Goal: Task Accomplishment & Management: Manage account settings

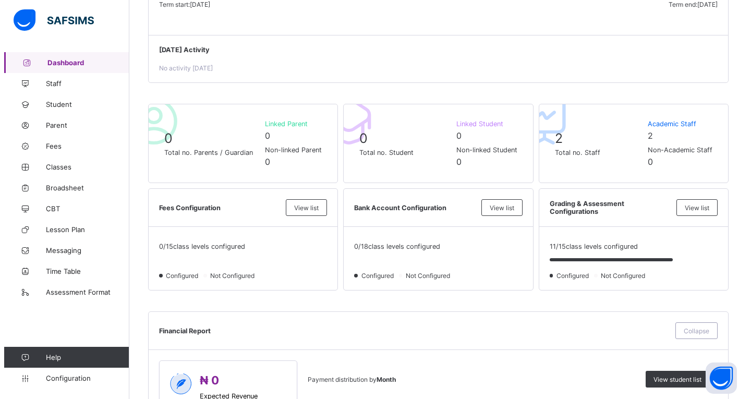
scroll to position [159, 0]
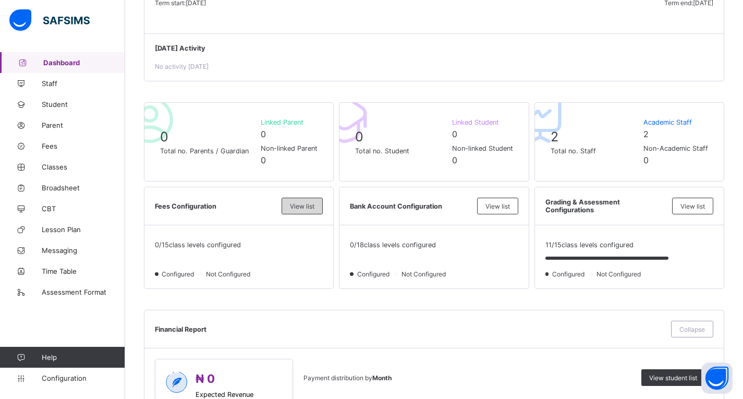
click at [320, 199] on div "View list" at bounding box center [302, 206] width 41 height 17
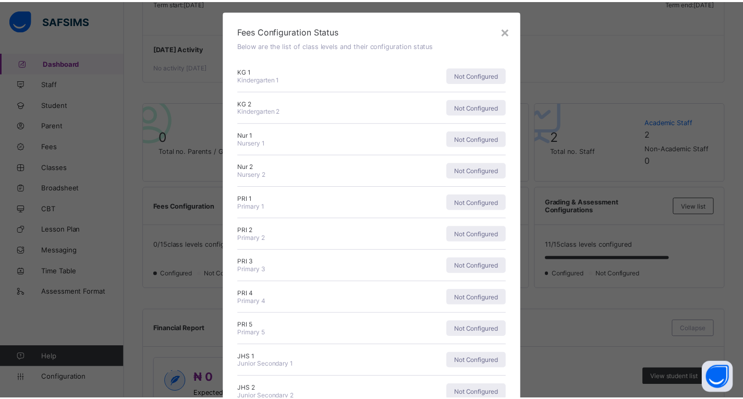
scroll to position [15, 0]
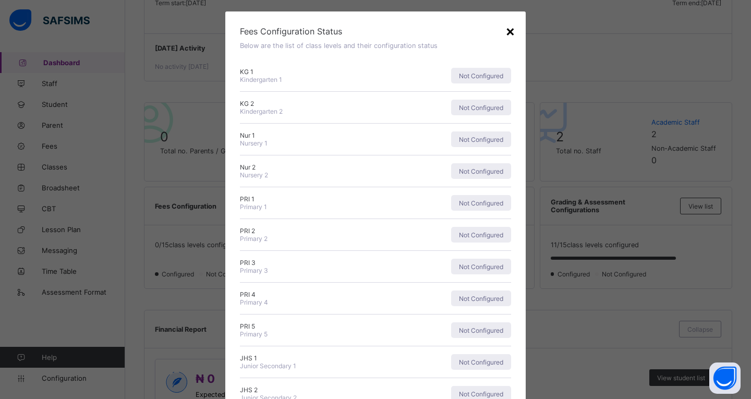
click at [506, 33] on div "×" at bounding box center [510, 31] width 10 height 18
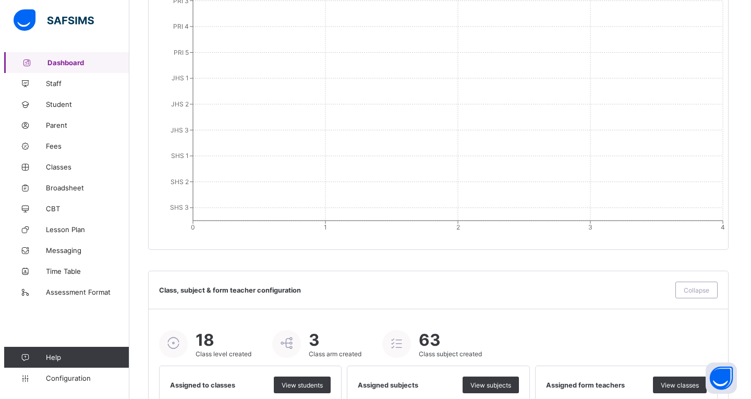
scroll to position [1081, 0]
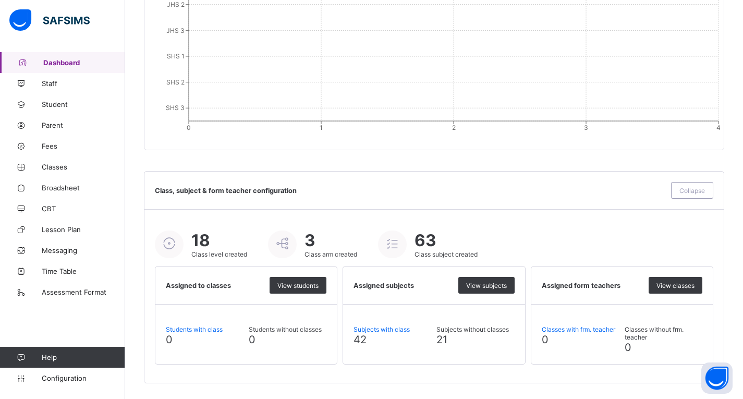
click at [390, 244] on icon at bounding box center [392, 244] width 18 height 16
click at [492, 285] on span "View subjects" at bounding box center [486, 286] width 41 height 8
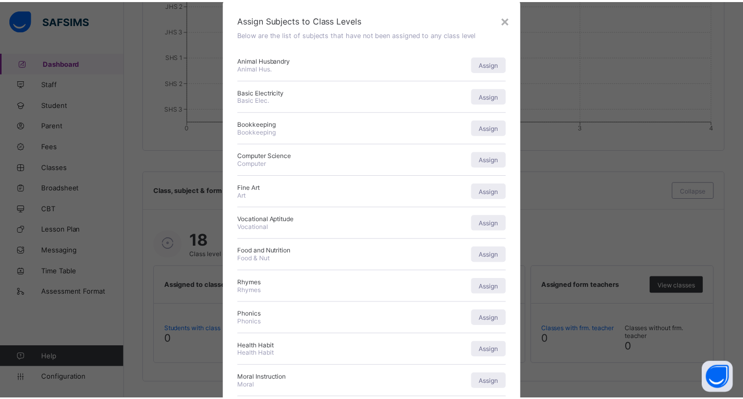
scroll to position [0, 0]
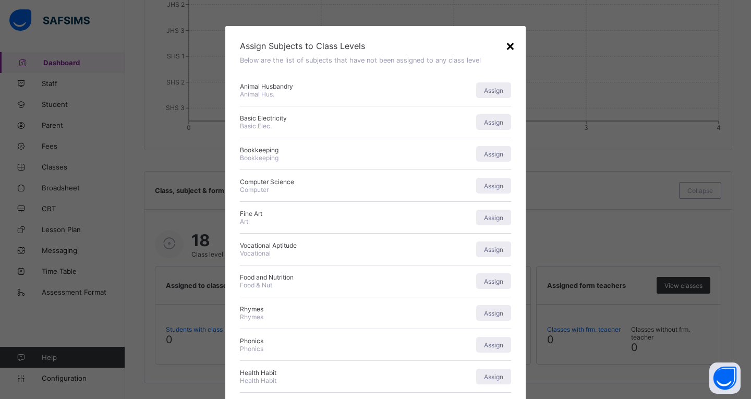
click at [510, 48] on div "×" at bounding box center [510, 46] width 10 height 18
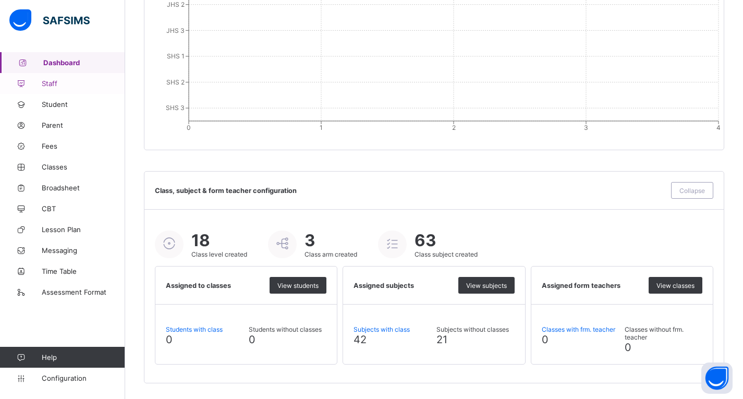
click at [57, 78] on link "Staff" at bounding box center [62, 83] width 125 height 21
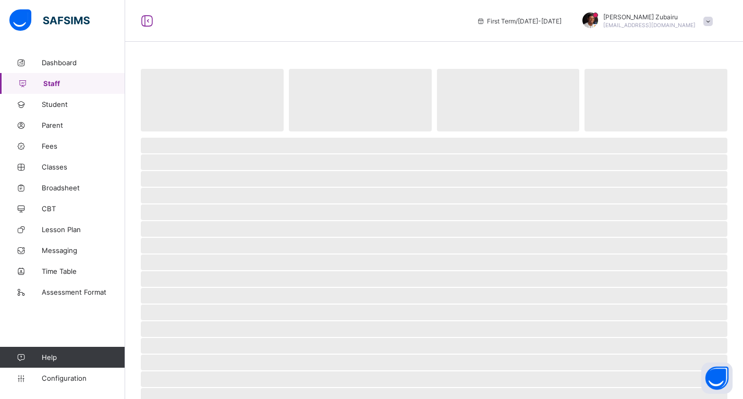
click at [713, 22] on span at bounding box center [708, 21] width 9 height 9
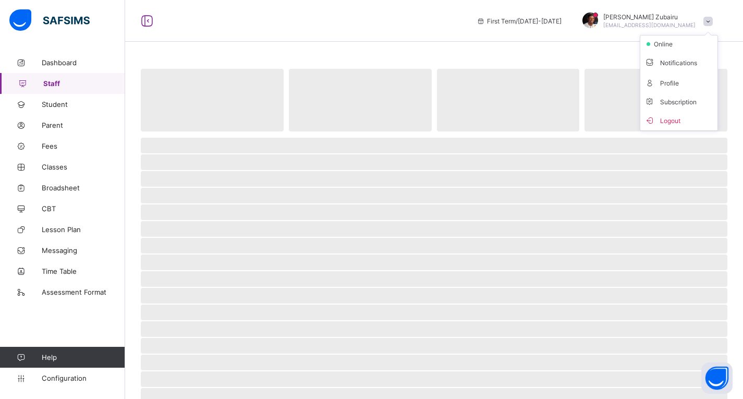
click at [713, 22] on span at bounding box center [708, 21] width 9 height 9
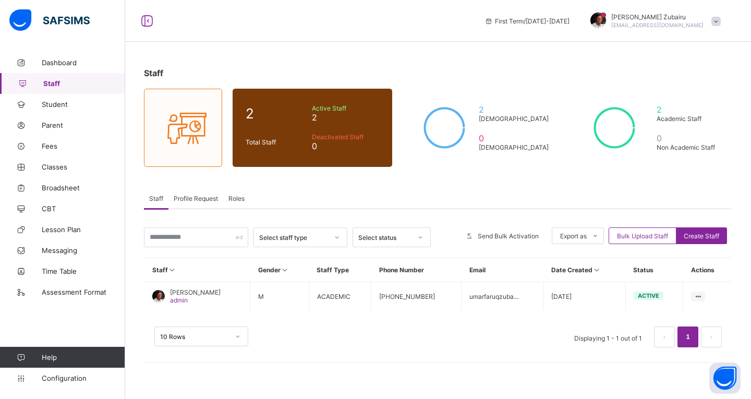
click at [209, 190] on div "Profile Request" at bounding box center [195, 198] width 55 height 21
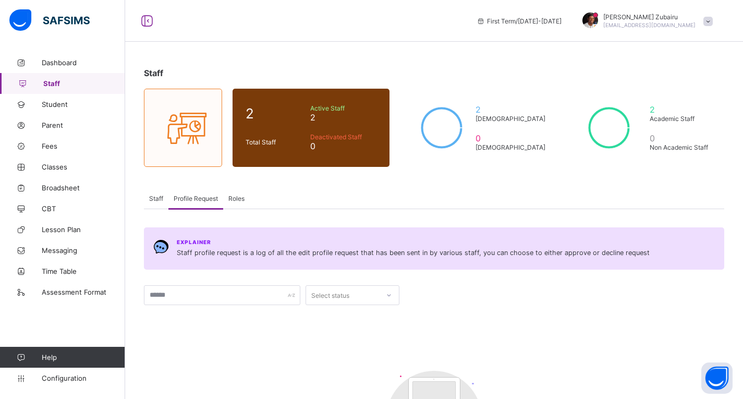
click at [237, 198] on span "Roles" at bounding box center [236, 199] width 16 height 8
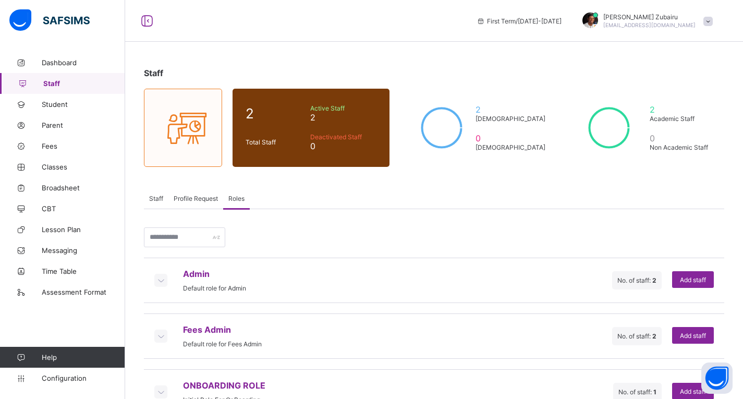
click at [165, 199] on div "Staff" at bounding box center [156, 198] width 25 height 21
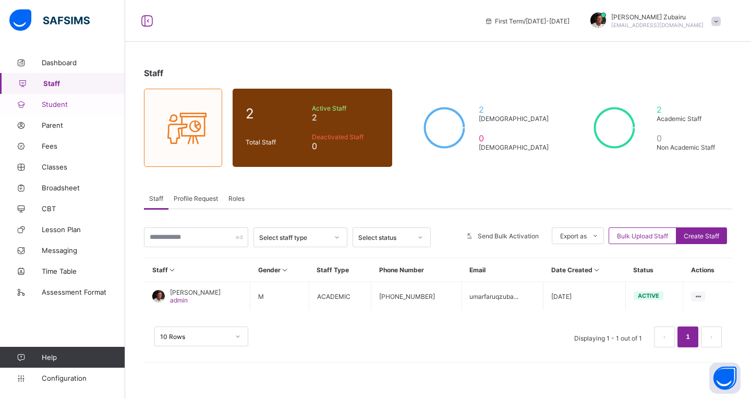
click at [78, 101] on span "Student" at bounding box center [83, 104] width 83 height 8
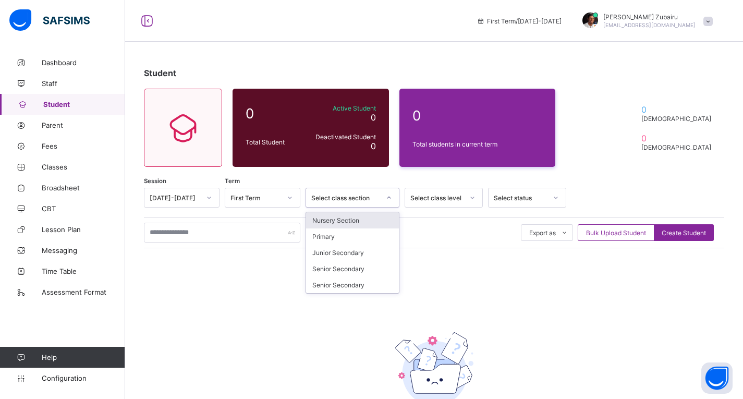
click at [361, 197] on div "Select class section" at bounding box center [345, 198] width 69 height 8
click at [338, 222] on div "Nursery Section" at bounding box center [352, 220] width 93 height 16
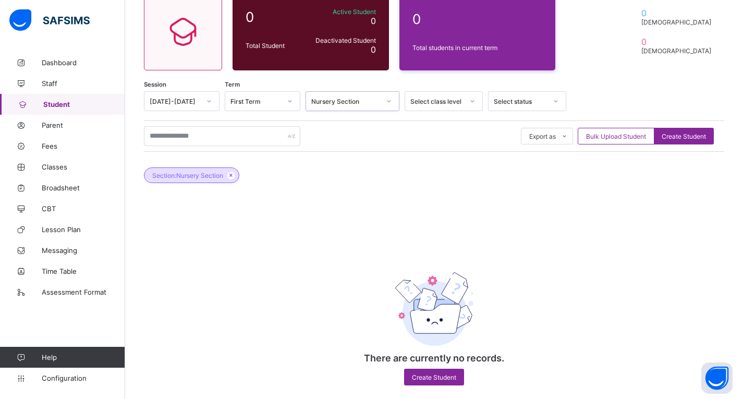
scroll to position [96, 0]
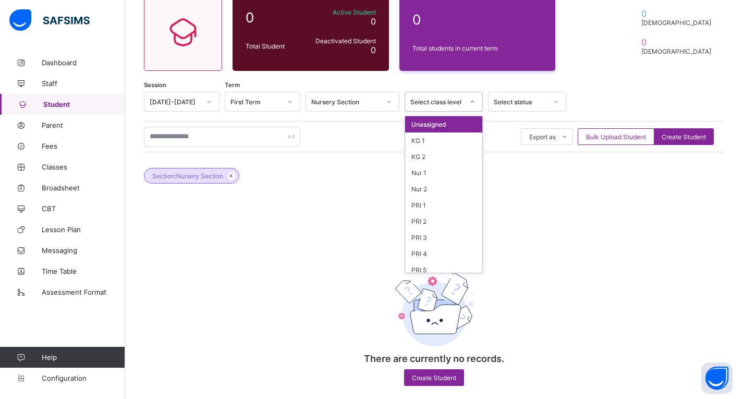
click at [454, 108] on div "Select class level" at bounding box center [433, 101] width 57 height 15
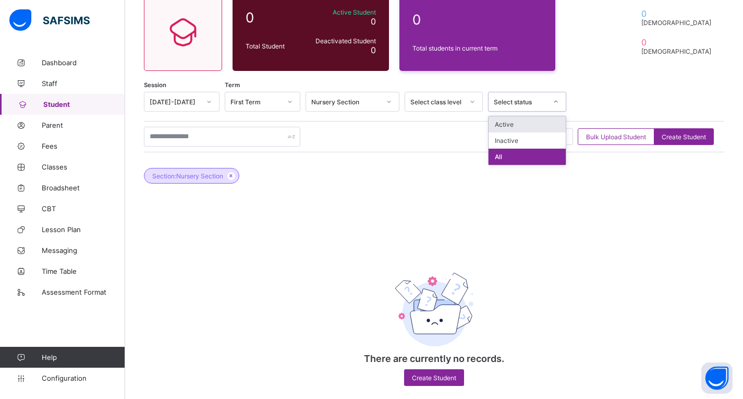
click at [512, 98] on div "Select status" at bounding box center [520, 102] width 53 height 8
click at [395, 151] on div "Export as Pdf Report Excel Report Excel Report (LMS) Bulk Upload Student Create…" at bounding box center [434, 136] width 581 height 31
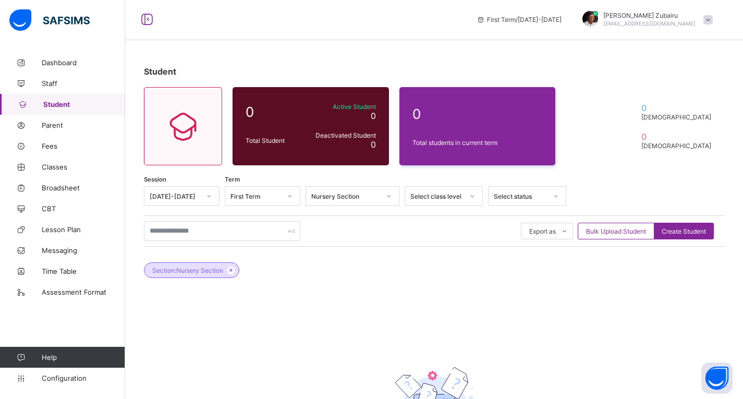
scroll to position [0, 0]
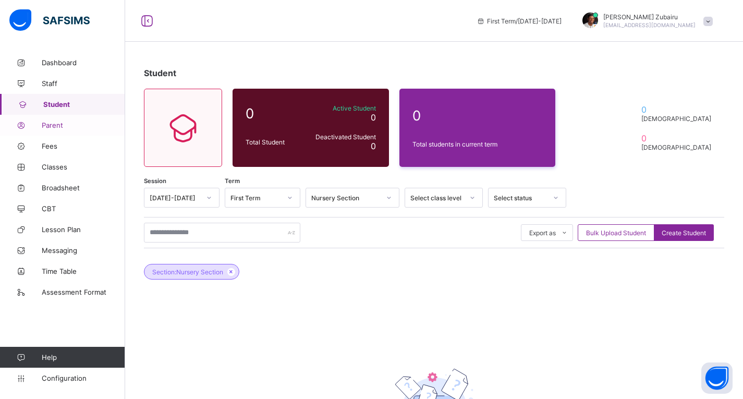
click at [59, 129] on span "Parent" at bounding box center [83, 125] width 83 height 8
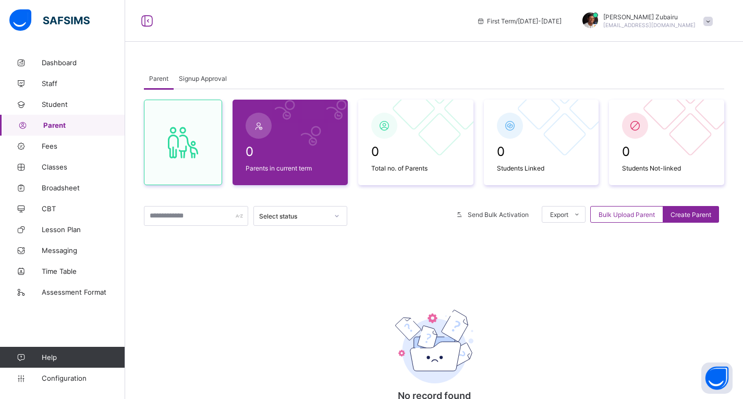
click at [203, 78] on span "Signup Approval" at bounding box center [203, 79] width 48 height 8
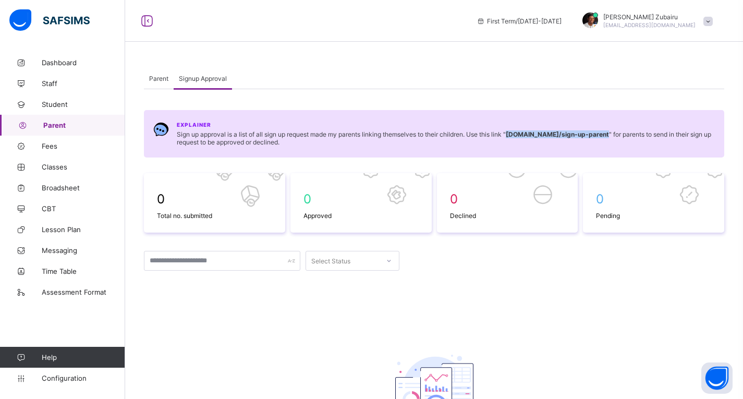
drag, startPoint x: 513, startPoint y: 135, endPoint x: 642, endPoint y: 137, distance: 128.8
click at [609, 137] on b "[DOMAIN_NAME] /sign-up-parent" at bounding box center [557, 134] width 103 height 8
copy b "[DOMAIN_NAME] /sign-up-parent"
click at [163, 78] on span "Parent" at bounding box center [158, 79] width 19 height 8
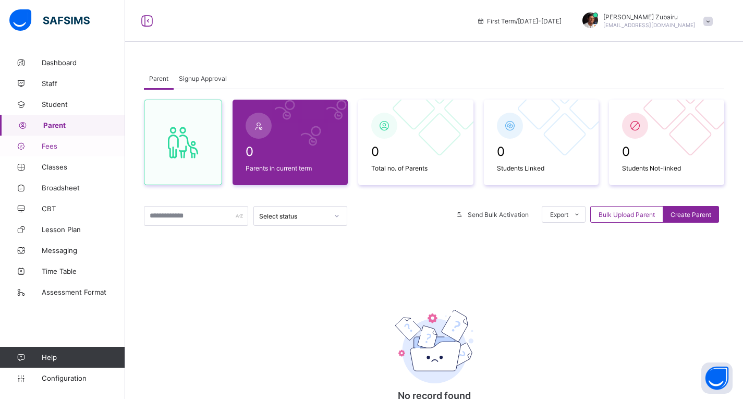
click at [68, 149] on span "Fees" at bounding box center [83, 146] width 83 height 8
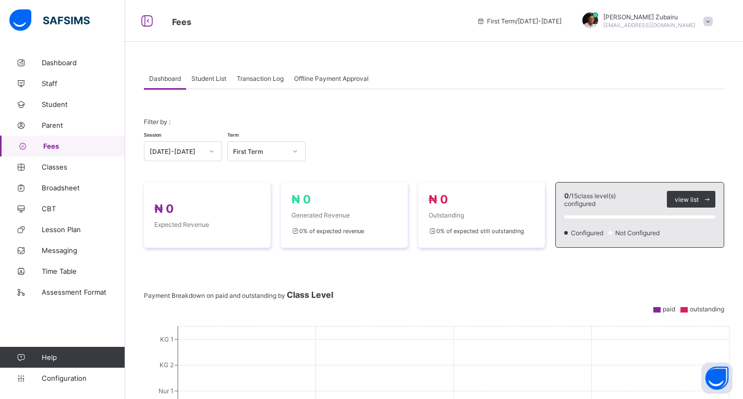
click at [341, 83] on div "Offline Payment Approval" at bounding box center [331, 78] width 85 height 21
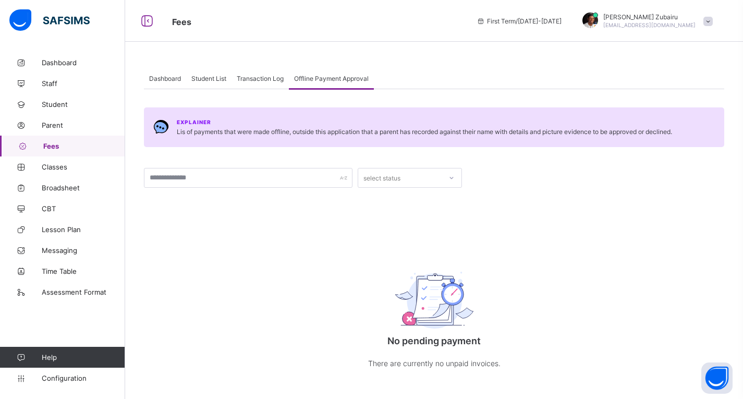
click at [246, 76] on span "Transaction Log" at bounding box center [260, 79] width 47 height 8
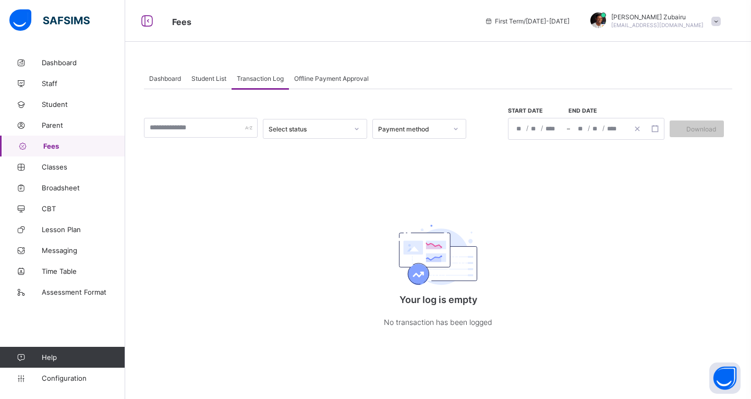
click at [208, 72] on div "Student List" at bounding box center [208, 78] width 45 height 21
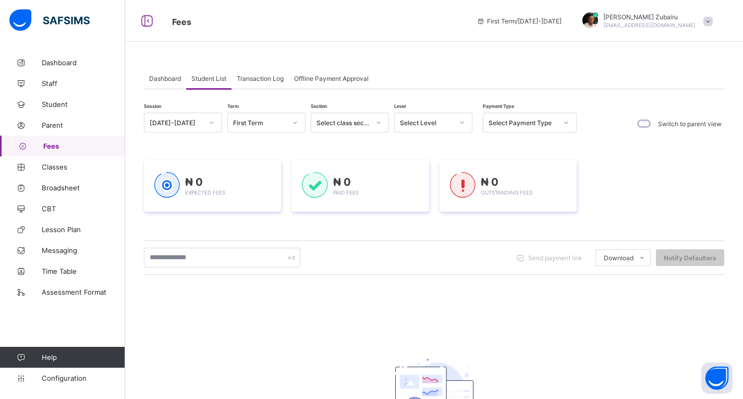
click at [162, 78] on span "Dashboard" at bounding box center [165, 79] width 32 height 8
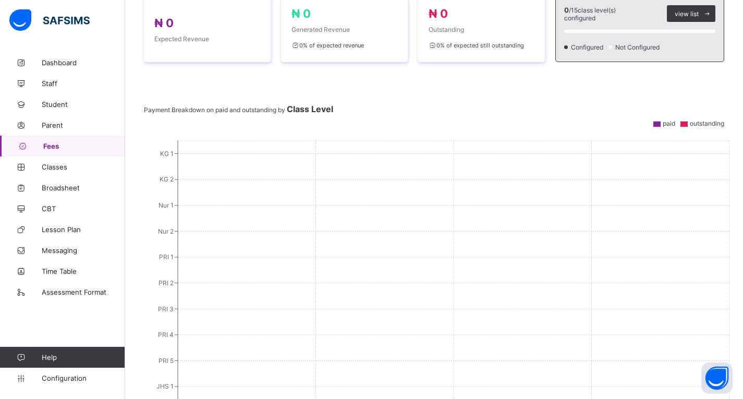
scroll to position [189, 0]
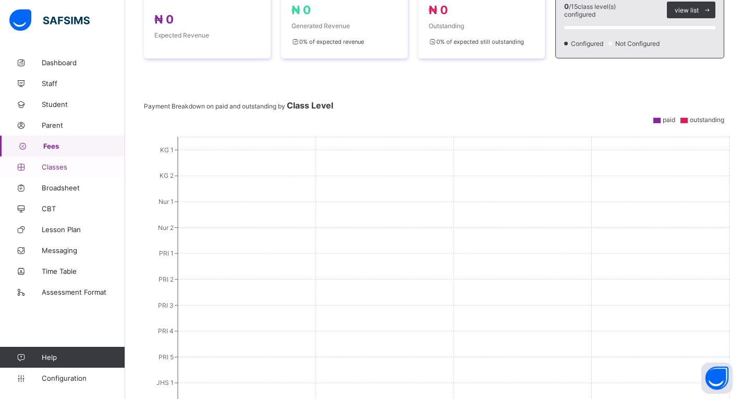
click at [84, 169] on span "Classes" at bounding box center [83, 167] width 83 height 8
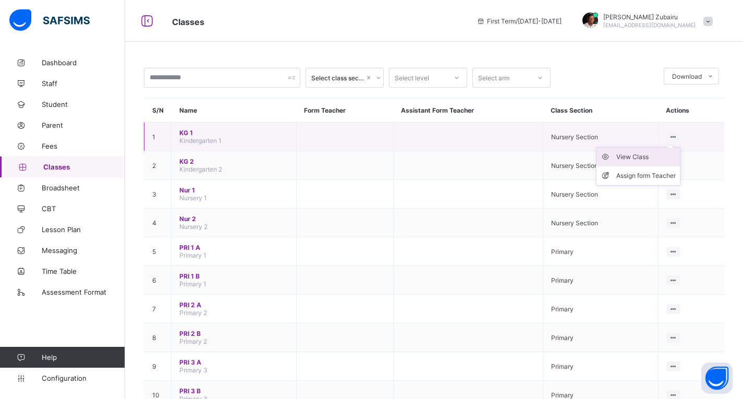
click at [650, 158] on div "View Class" at bounding box center [645, 157] width 59 height 10
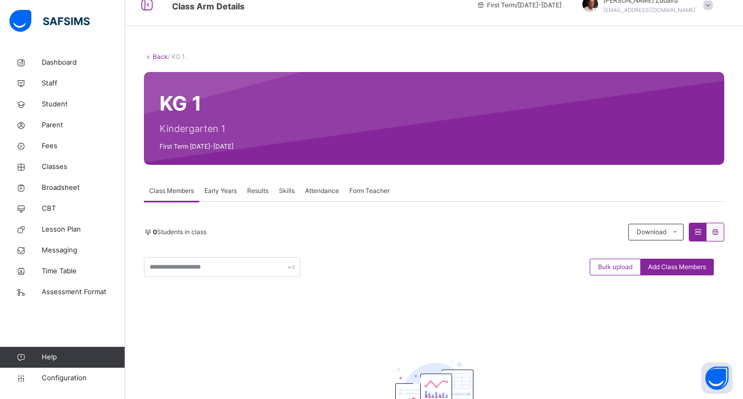
scroll to position [18, 0]
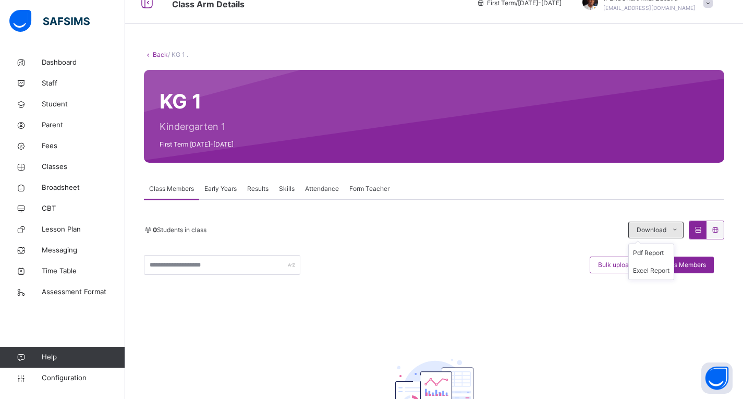
click at [647, 227] on span "Download" at bounding box center [652, 229] width 30 height 9
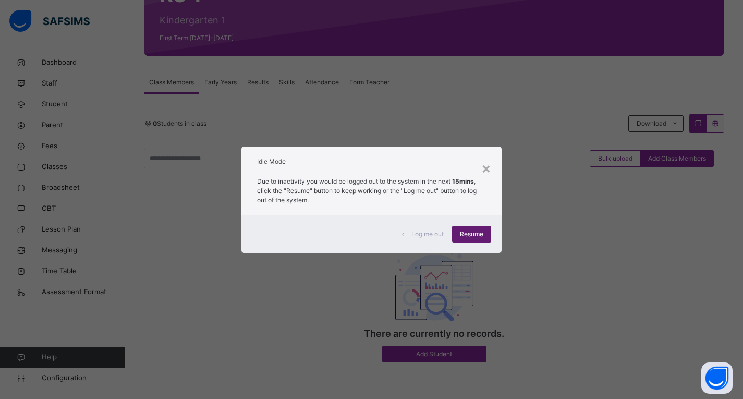
click at [483, 235] on span "Resume" at bounding box center [471, 233] width 23 height 9
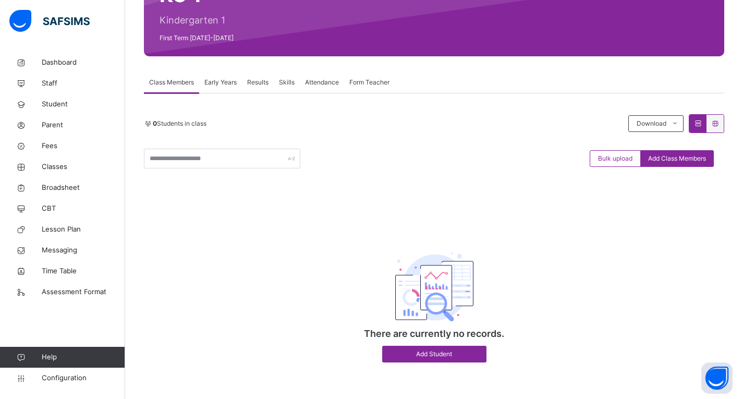
click at [427, 364] on div "There are currently no records. Add Student" at bounding box center [434, 298] width 209 height 149
click at [410, 353] on span "Add Student" at bounding box center [434, 353] width 89 height 9
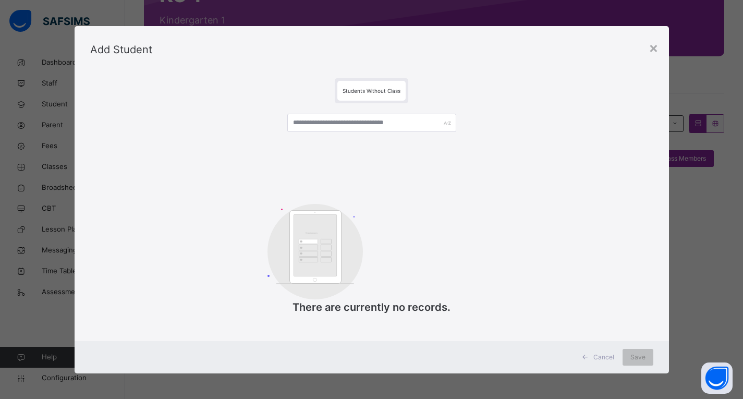
scroll to position [1, 0]
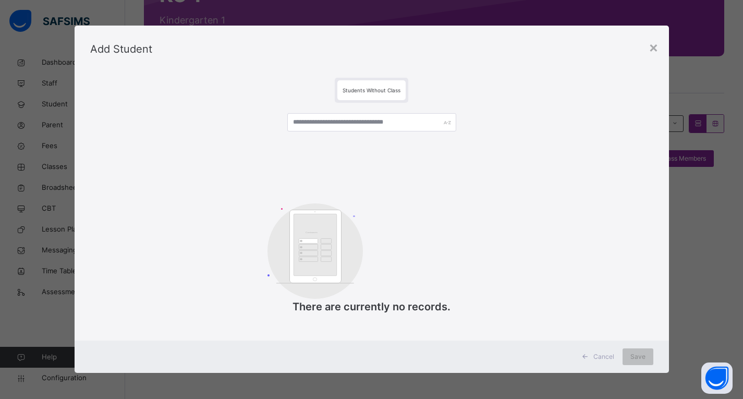
click at [373, 91] on span "Students Without Class" at bounding box center [372, 90] width 58 height 6
click at [603, 354] on span "Cancel" at bounding box center [604, 356] width 21 height 9
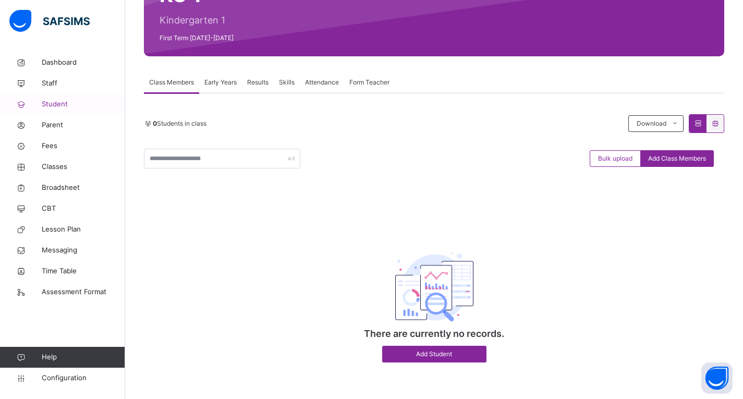
click at [71, 102] on span "Student" at bounding box center [83, 104] width 83 height 10
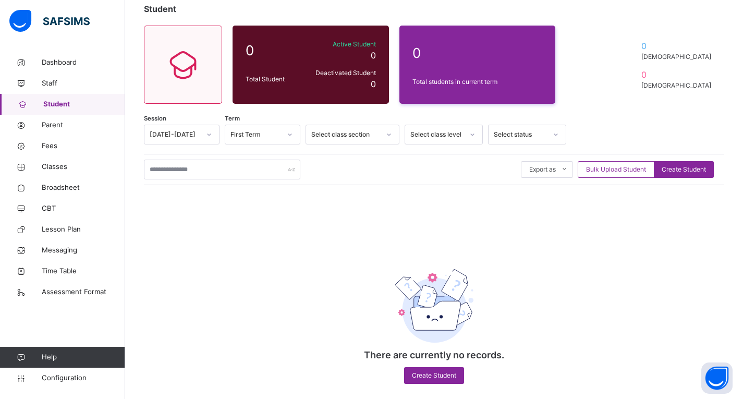
scroll to position [77, 0]
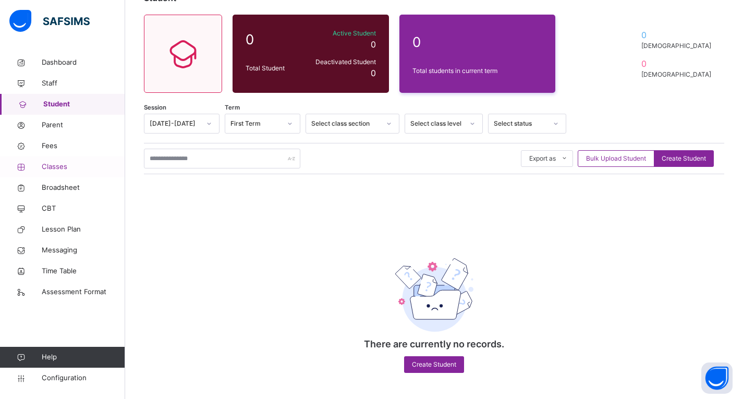
click at [72, 170] on span "Classes" at bounding box center [83, 167] width 83 height 10
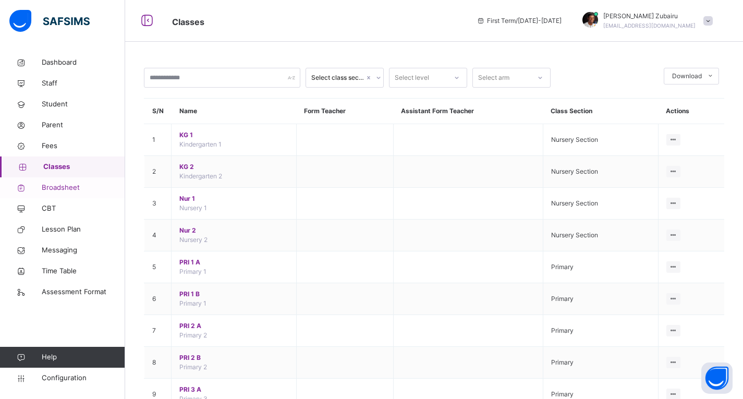
click at [69, 184] on span "Broadsheet" at bounding box center [83, 188] width 83 height 10
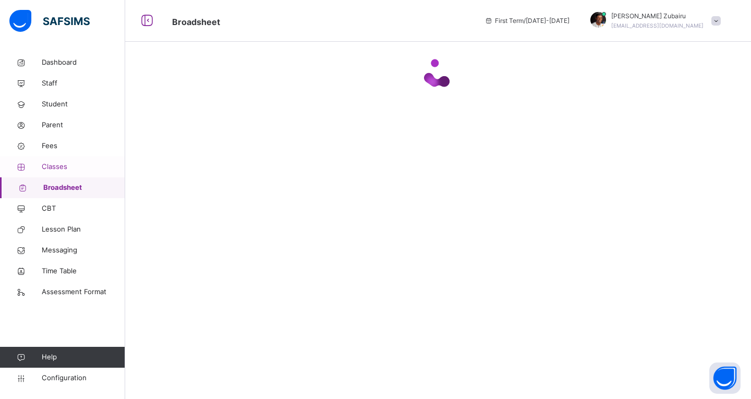
click at [65, 166] on span "Classes" at bounding box center [83, 167] width 83 height 10
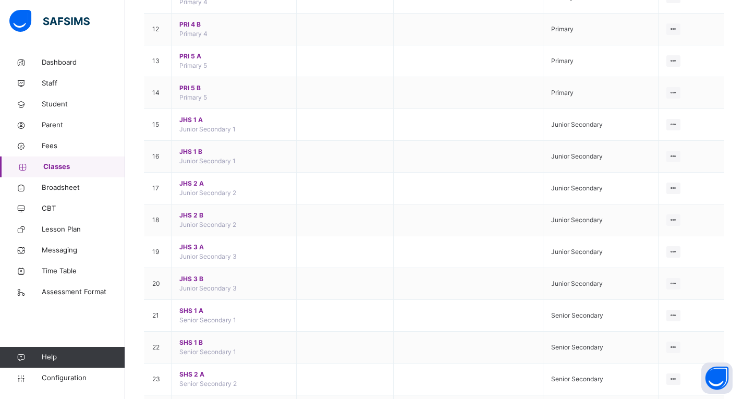
scroll to position [578, 0]
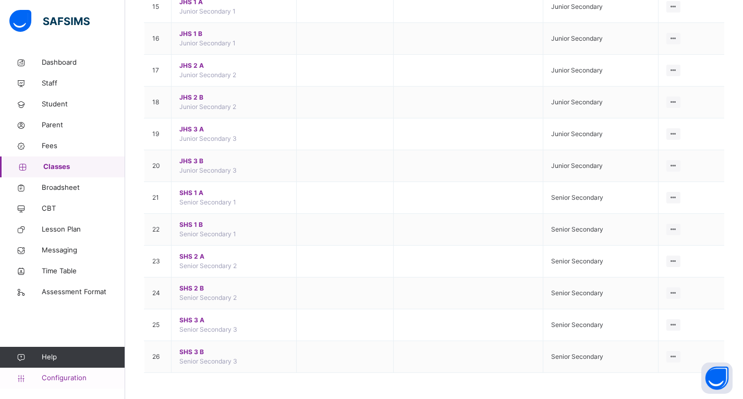
click at [69, 377] on span "Configuration" at bounding box center [83, 378] width 83 height 10
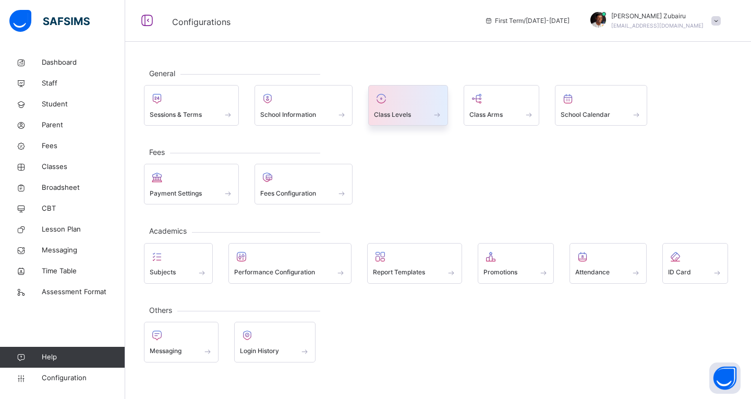
click at [393, 113] on span "Class Levels" at bounding box center [392, 114] width 37 height 9
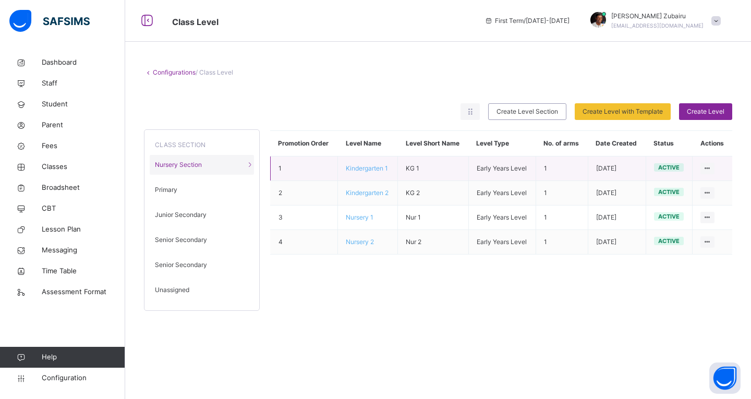
click at [356, 170] on span "Kindergarten 1" at bounding box center [367, 168] width 42 height 8
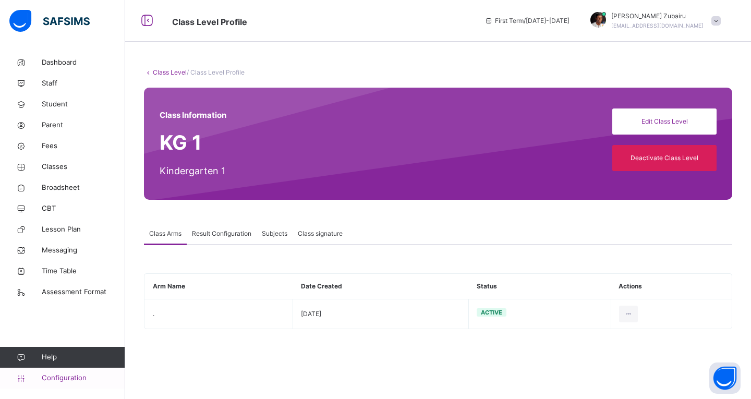
click at [50, 373] on span "Configuration" at bounding box center [83, 378] width 83 height 10
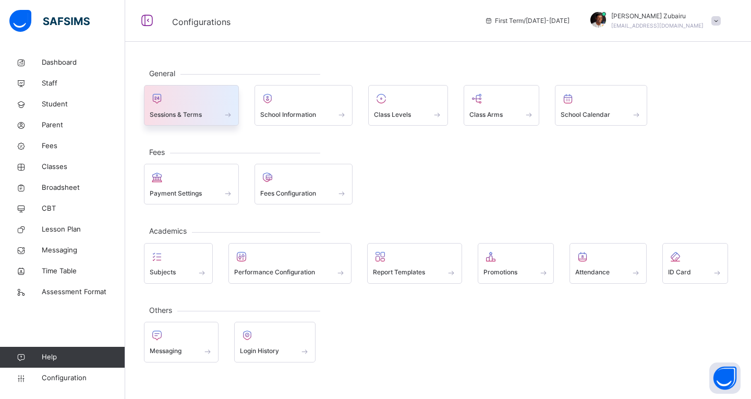
click at [208, 114] on div "Sessions & Terms" at bounding box center [191, 114] width 83 height 11
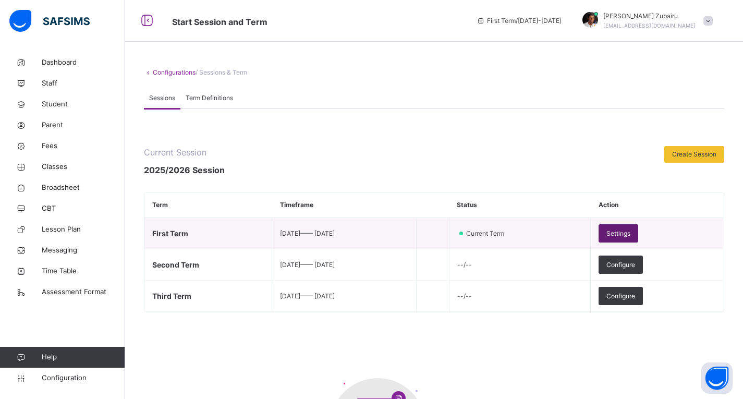
click at [631, 232] on span "Settings" at bounding box center [619, 233] width 24 height 9
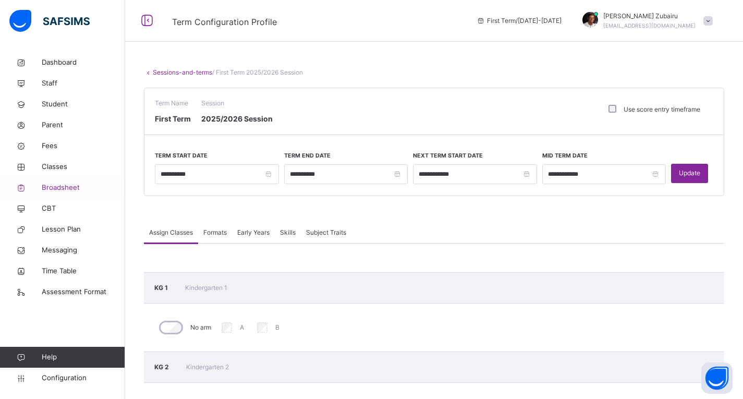
click at [68, 182] on link "Broadsheet" at bounding box center [62, 187] width 125 height 21
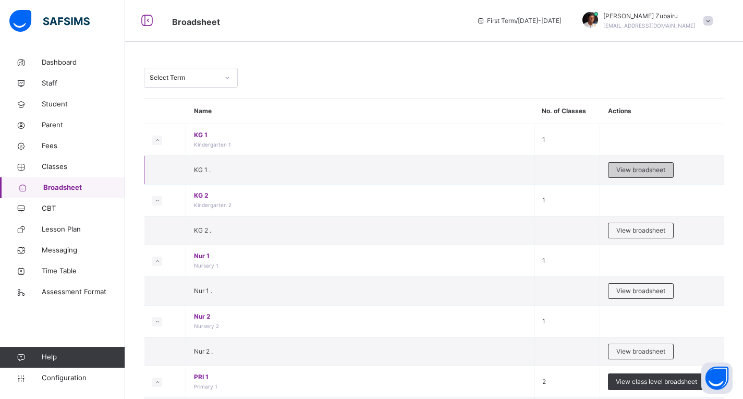
click at [622, 172] on span "View broadsheet" at bounding box center [640, 169] width 49 height 9
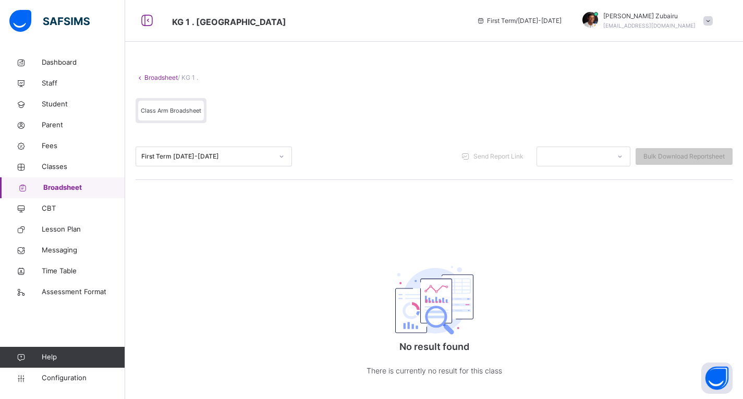
scroll to position [21, 0]
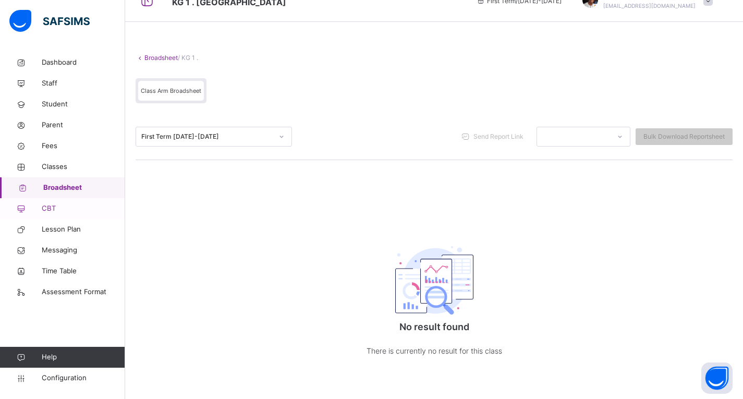
click at [66, 211] on span "CBT" at bounding box center [83, 208] width 83 height 10
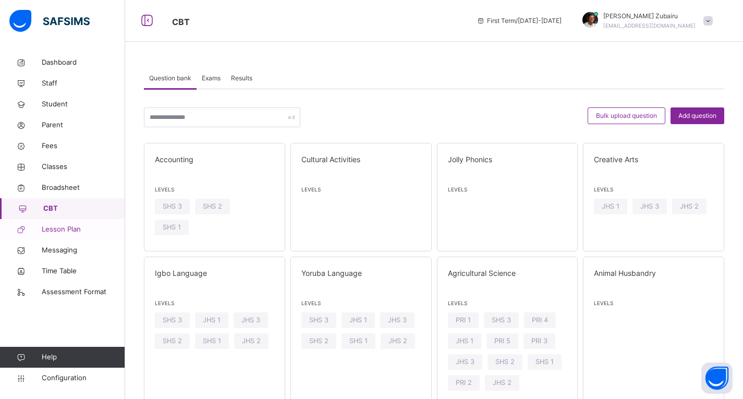
click at [69, 229] on span "Lesson Plan" at bounding box center [83, 229] width 83 height 10
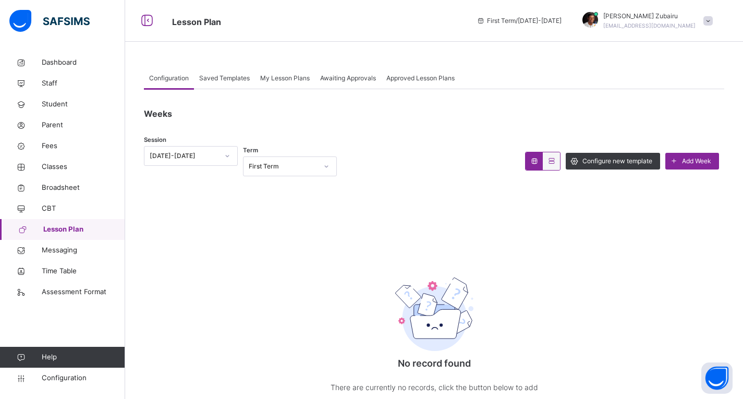
click at [222, 77] on span "Saved Templates" at bounding box center [224, 78] width 51 height 9
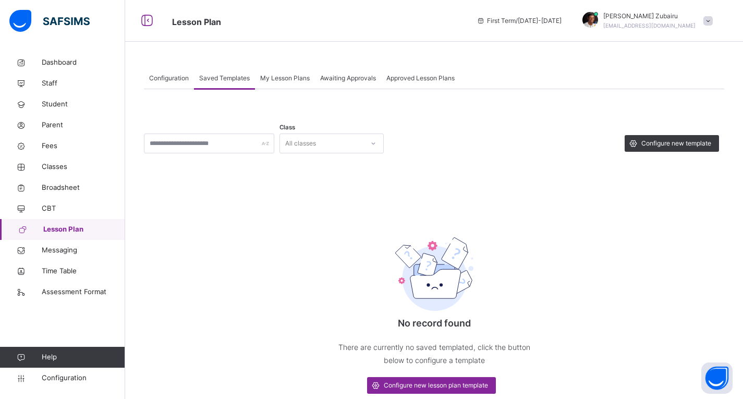
click at [269, 78] on span "My Lesson Plans" at bounding box center [285, 78] width 50 height 9
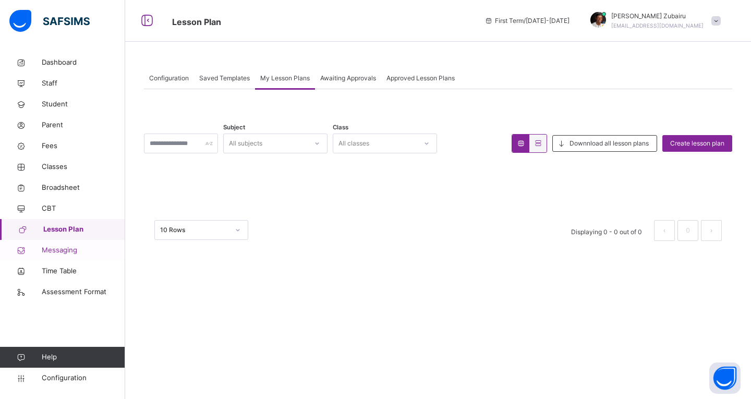
click at [67, 251] on span "Messaging" at bounding box center [83, 250] width 83 height 10
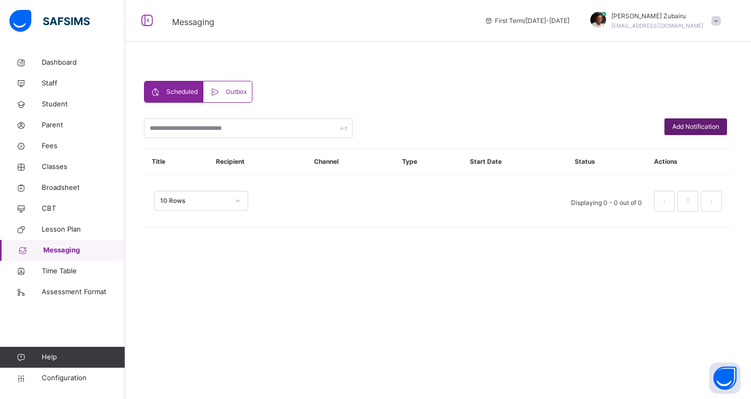
click at [683, 123] on span "Add Notification" at bounding box center [695, 126] width 47 height 9
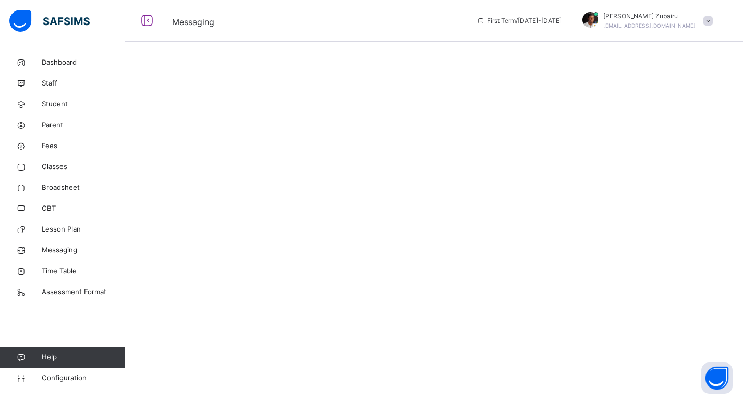
select select "****"
select select "*"
select select "**"
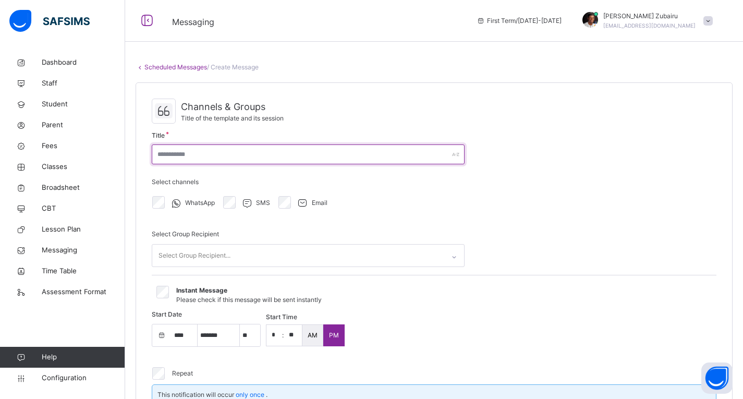
click at [307, 157] on input "text" at bounding box center [308, 154] width 313 height 20
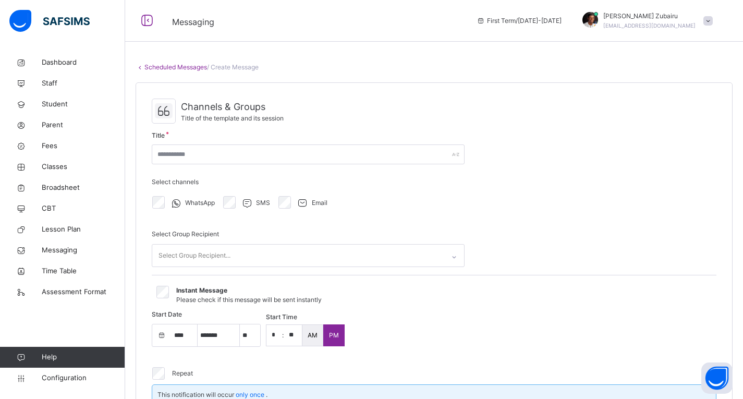
click at [367, 197] on div "WhatsApp SMS Email" at bounding box center [308, 203] width 313 height 22
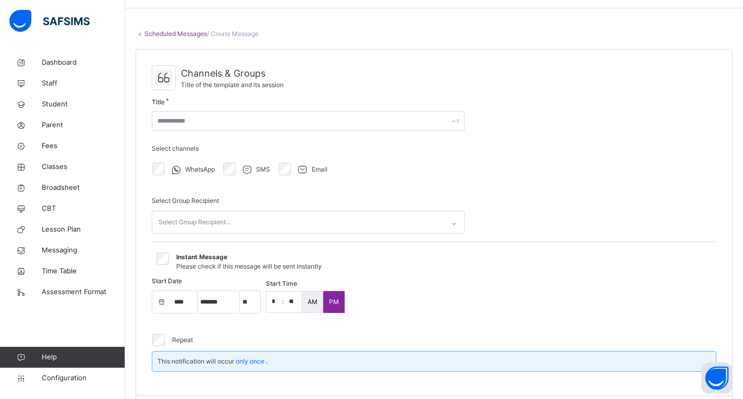
scroll to position [38, 0]
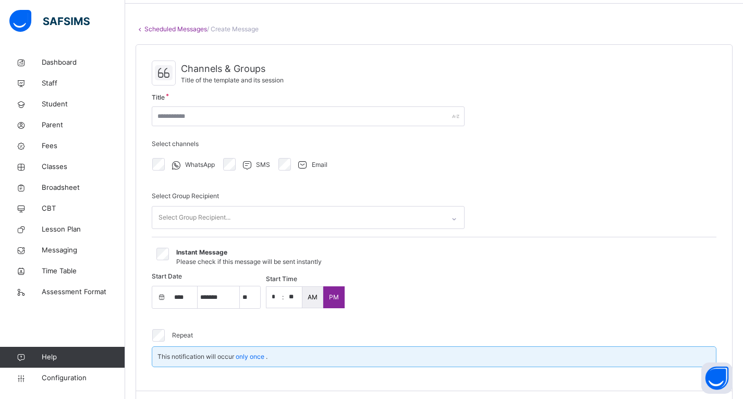
click at [335, 220] on div "Select Group Recipient..." at bounding box center [298, 218] width 292 height 22
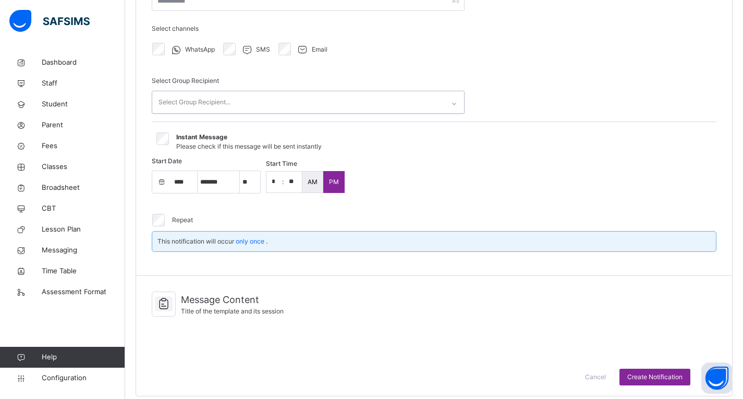
scroll to position [161, 0]
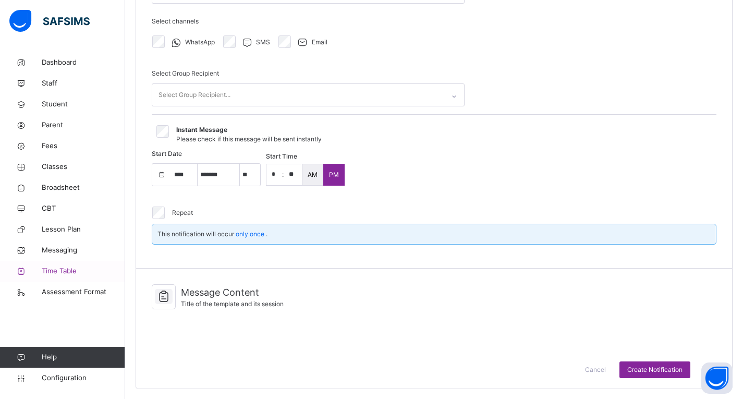
click at [81, 273] on span "Time Table" at bounding box center [83, 271] width 83 height 10
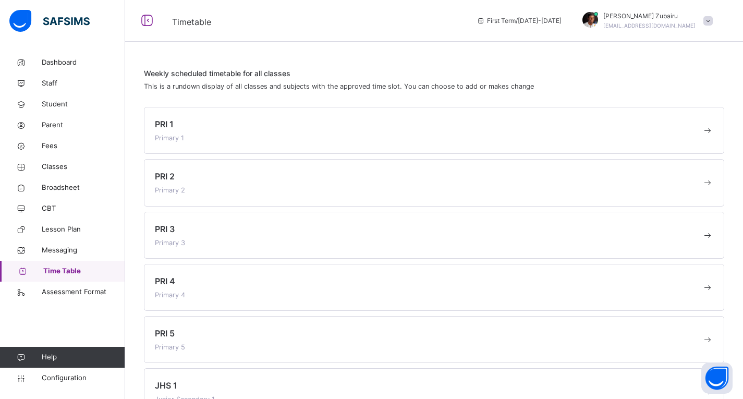
click at [293, 129] on div "PRI 1 Primary 1" at bounding box center [428, 130] width 547 height 25
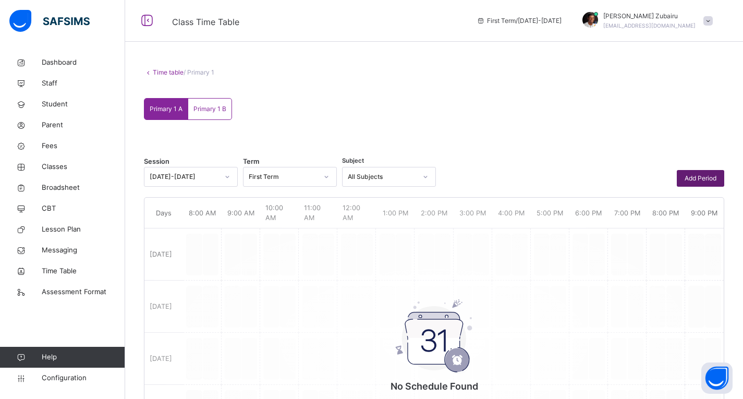
click at [694, 179] on span "Add Period" at bounding box center [701, 178] width 32 height 9
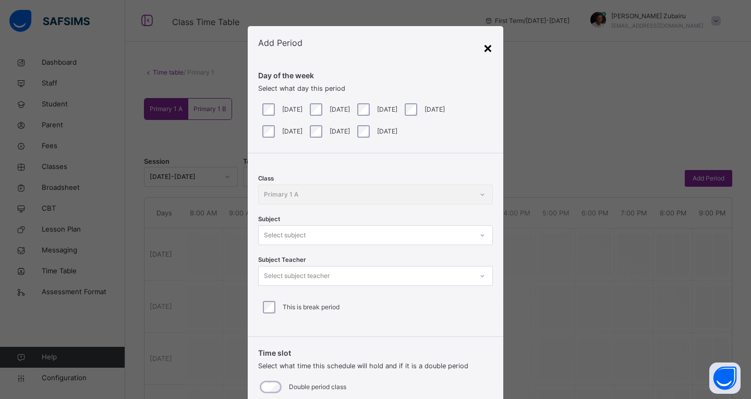
click at [483, 49] on div "×" at bounding box center [488, 48] width 10 height 22
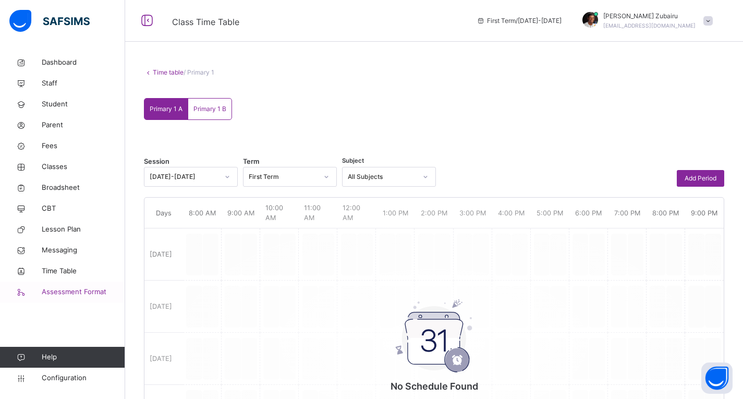
click at [63, 292] on span "Assessment Format" at bounding box center [83, 292] width 83 height 10
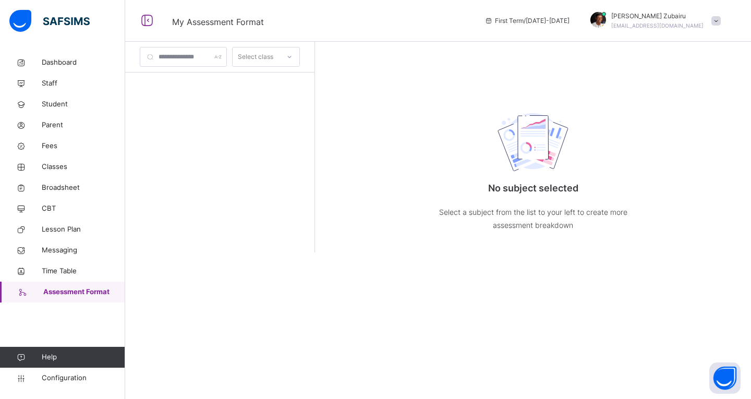
click at [273, 63] on div "Select class" at bounding box center [255, 57] width 35 height 20
click at [86, 375] on span "Configuration" at bounding box center [83, 378] width 83 height 10
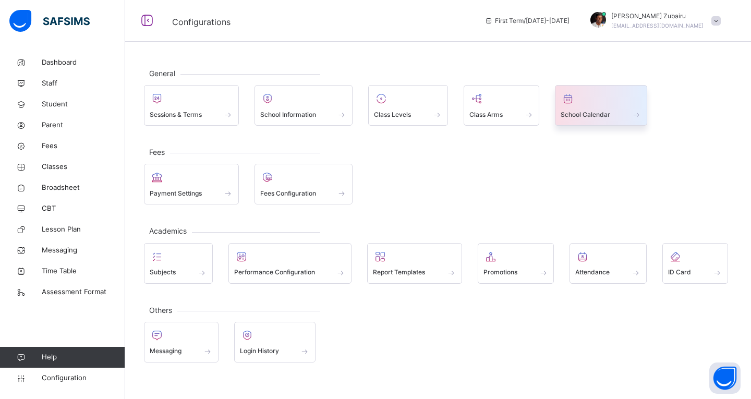
click at [578, 109] on div "School Calendar" at bounding box center [601, 114] width 81 height 11
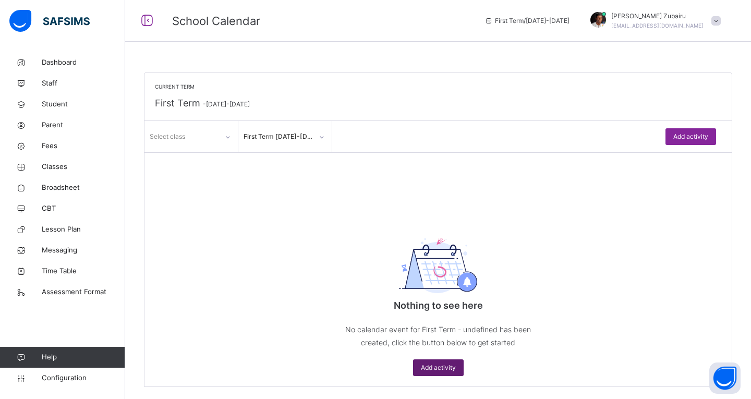
click at [439, 369] on span "Add activity" at bounding box center [438, 367] width 35 height 9
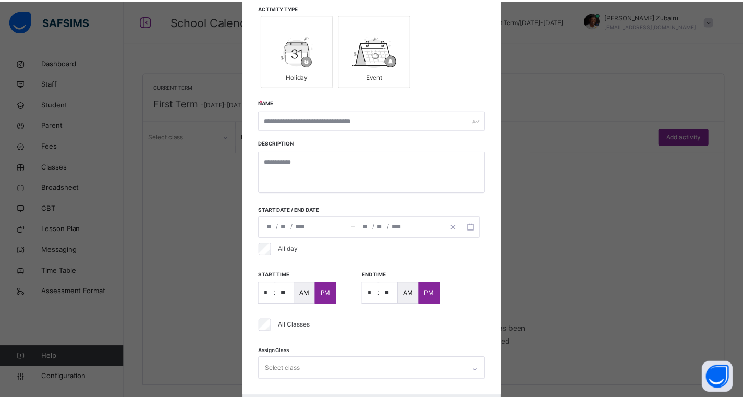
scroll to position [146, 0]
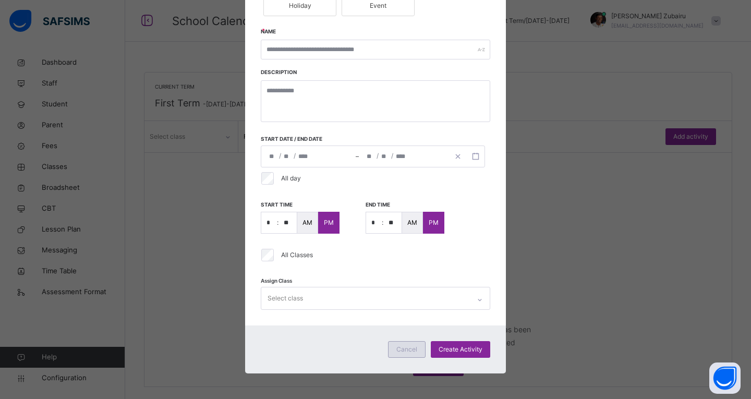
click at [394, 343] on div "Cancel" at bounding box center [407, 349] width 38 height 17
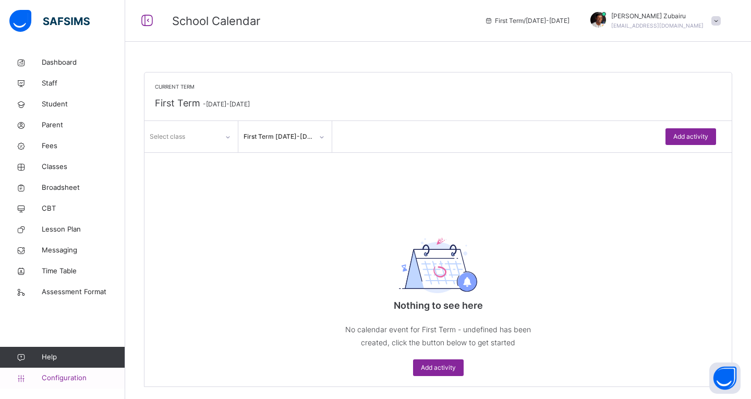
click at [68, 375] on span "Configuration" at bounding box center [83, 378] width 83 height 10
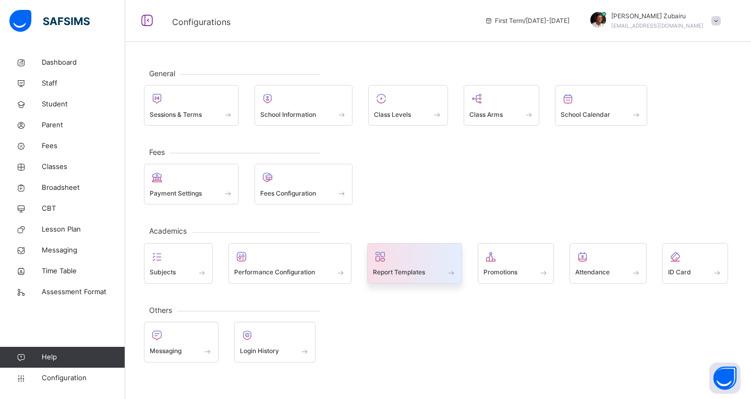
click at [412, 256] on div at bounding box center [414, 257] width 83 height 16
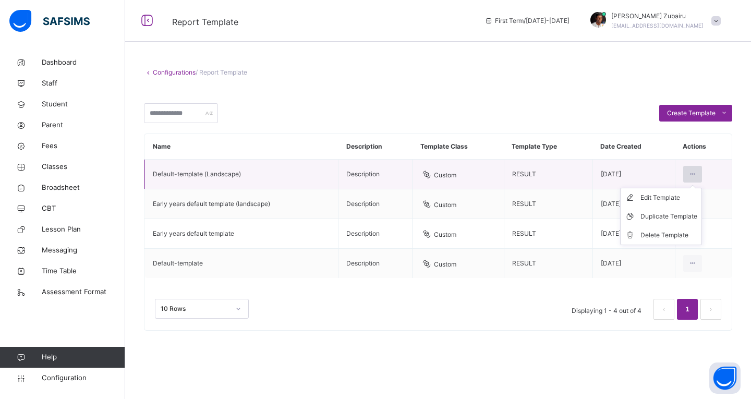
click at [693, 175] on icon at bounding box center [692, 174] width 9 height 9
click at [650, 198] on div "Edit Template" at bounding box center [668, 197] width 57 height 10
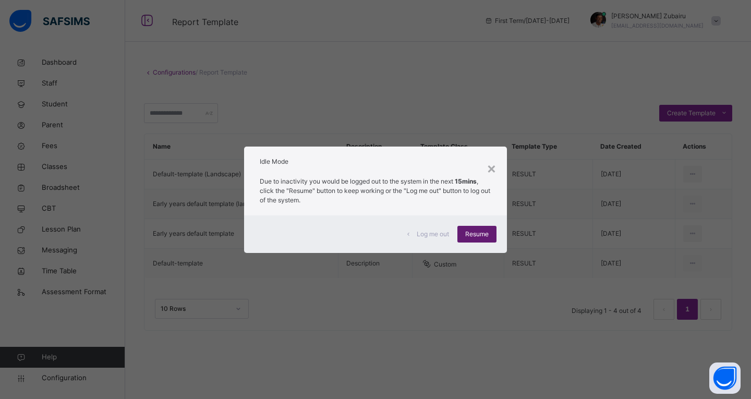
click at [476, 233] on span "Resume" at bounding box center [476, 233] width 23 height 9
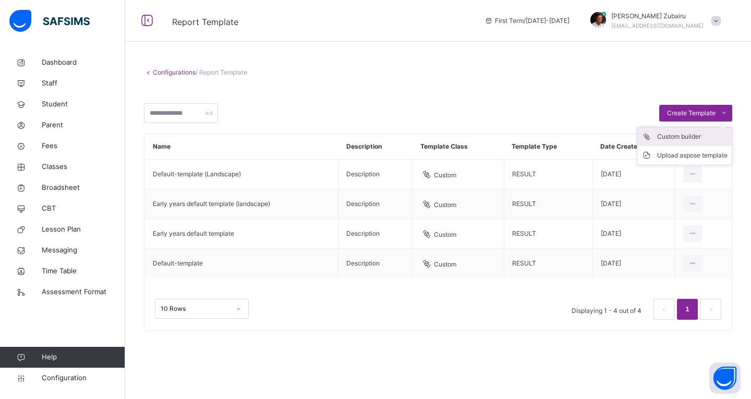
click at [673, 140] on div "Custom builder" at bounding box center [692, 136] width 70 height 10
click at [53, 357] on span "Help" at bounding box center [83, 357] width 83 height 10
click at [63, 374] on span "Configuration" at bounding box center [83, 378] width 83 height 10
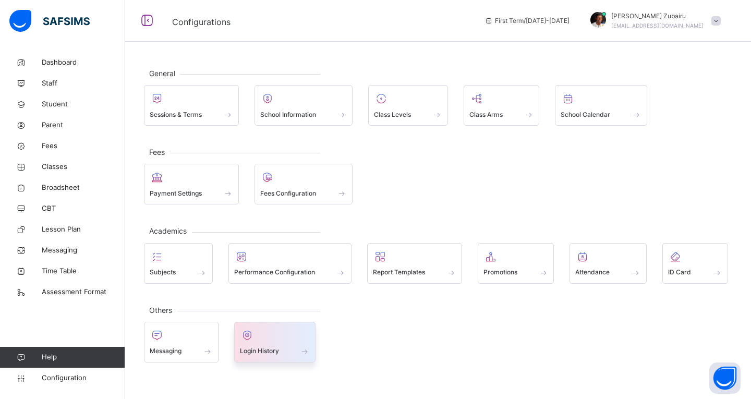
click at [284, 335] on div at bounding box center [275, 336] width 70 height 16
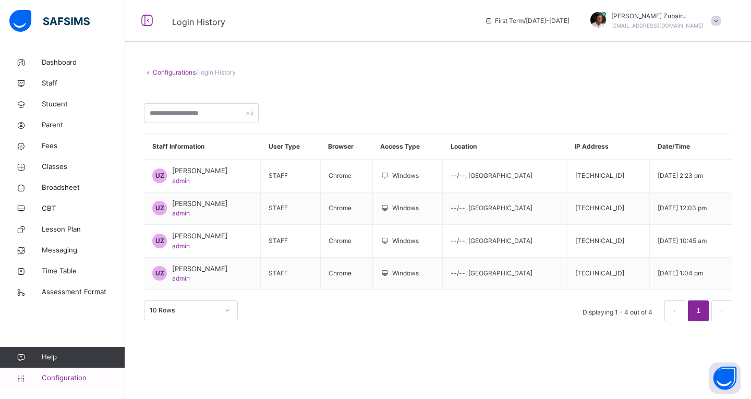
click at [57, 379] on span "Configuration" at bounding box center [83, 378] width 83 height 10
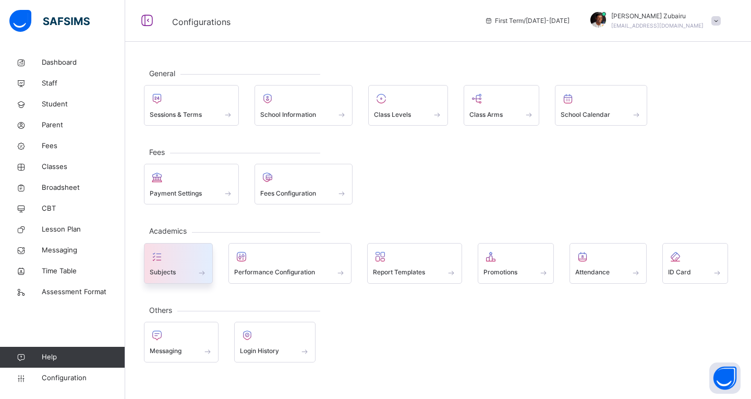
click at [197, 251] on div at bounding box center [178, 257] width 57 height 16
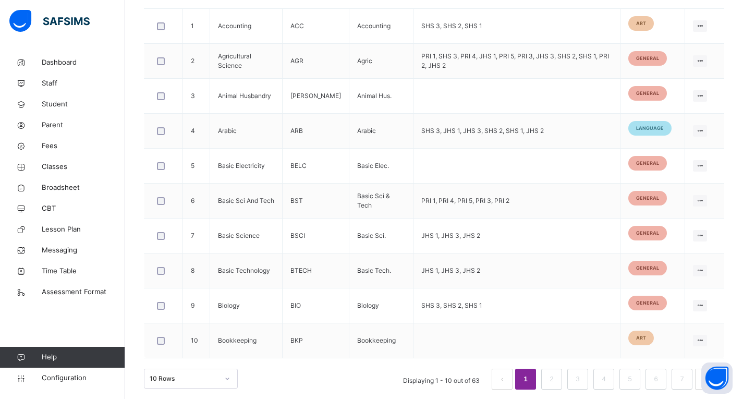
scroll to position [334, 0]
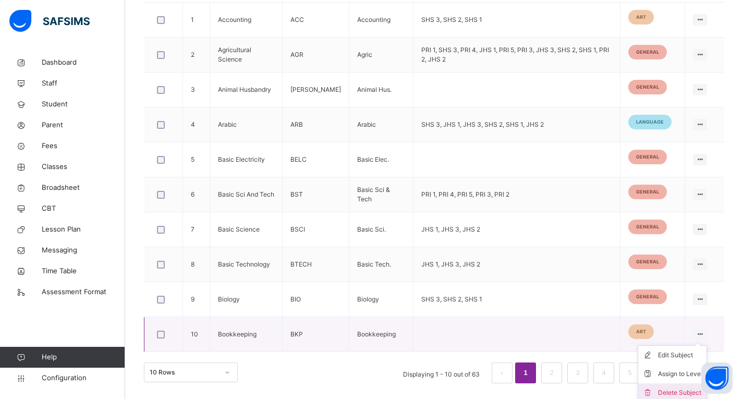
click at [672, 391] on div "Delete Subject" at bounding box center [680, 393] width 44 height 10
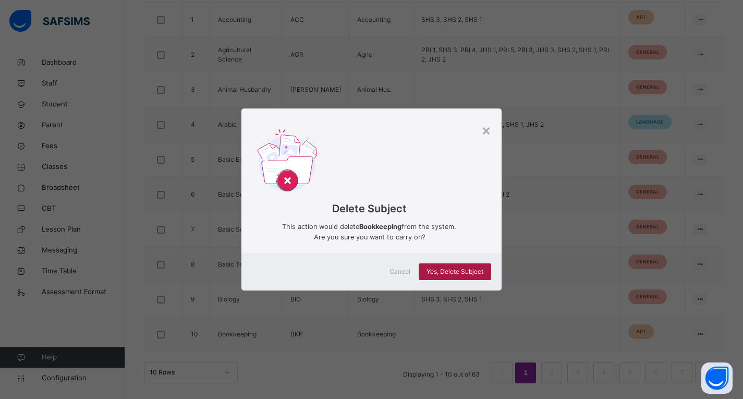
click at [471, 270] on span "Yes, Delete Subject" at bounding box center [455, 271] width 57 height 9
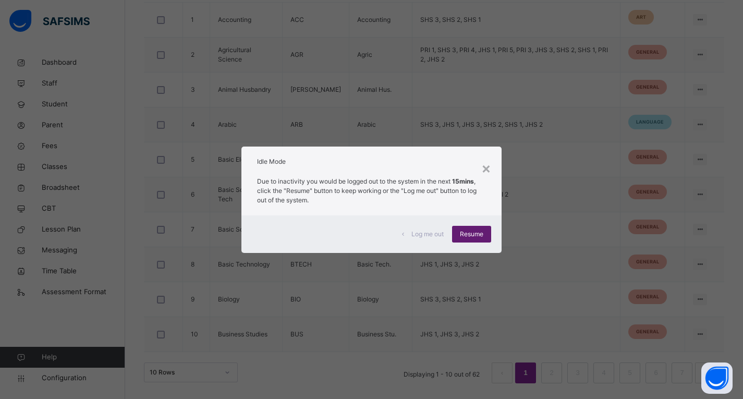
click at [479, 237] on span "Resume" at bounding box center [471, 233] width 23 height 9
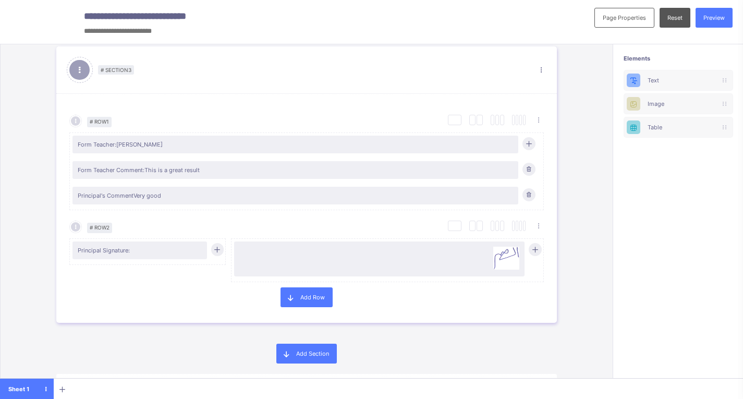
scroll to position [950, 0]
click at [733, 17] on div "Preview" at bounding box center [714, 18] width 37 height 20
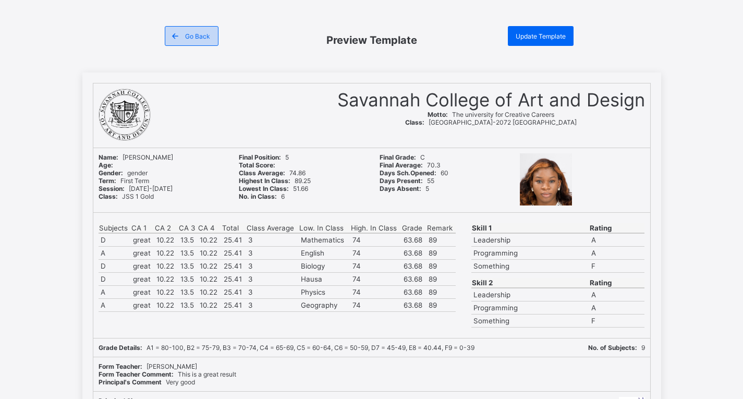
click at [192, 30] on div "Go Back" at bounding box center [192, 36] width 54 height 20
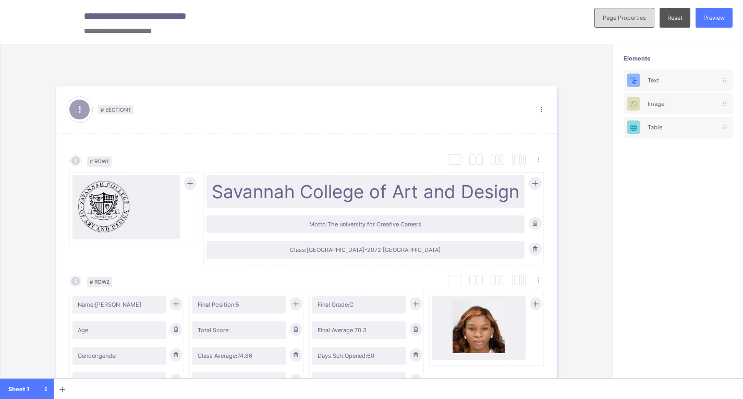
click at [630, 20] on span "Page Properties" at bounding box center [624, 17] width 43 height 7
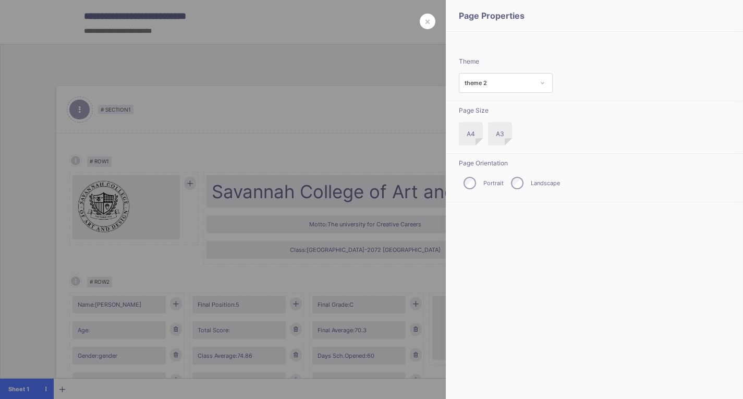
click at [483, 184] on label "Portrait" at bounding box center [493, 182] width 20 height 7
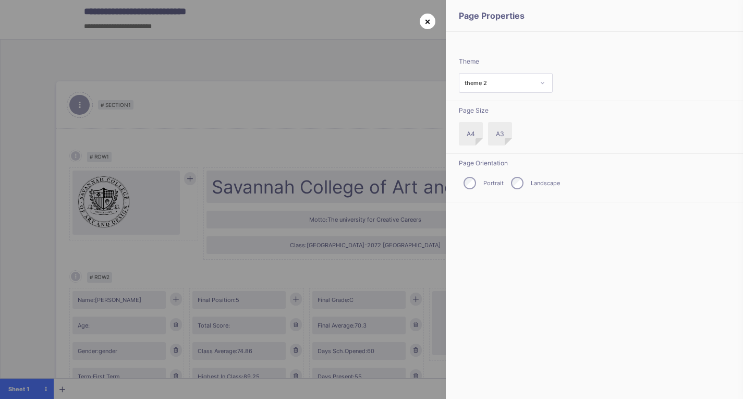
click at [425, 21] on span "×" at bounding box center [428, 21] width 6 height 11
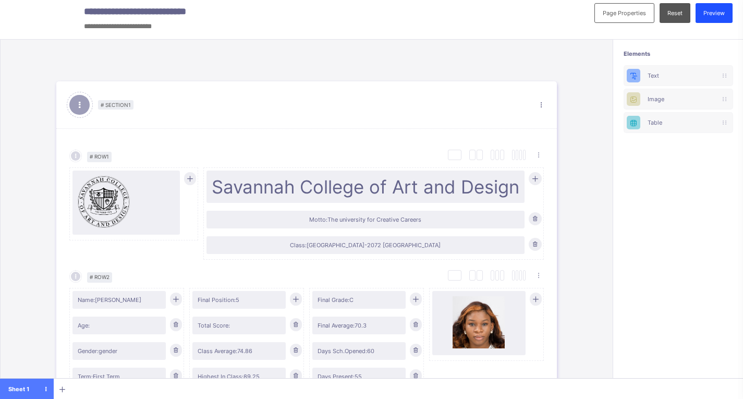
click at [725, 14] on span "Preview" at bounding box center [714, 12] width 21 height 7
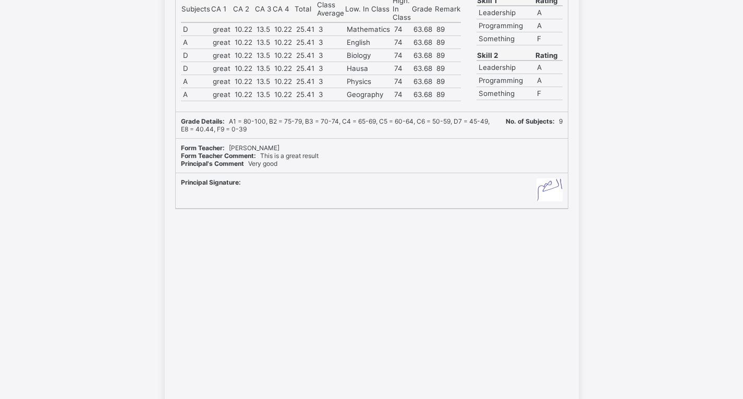
scroll to position [279, 0]
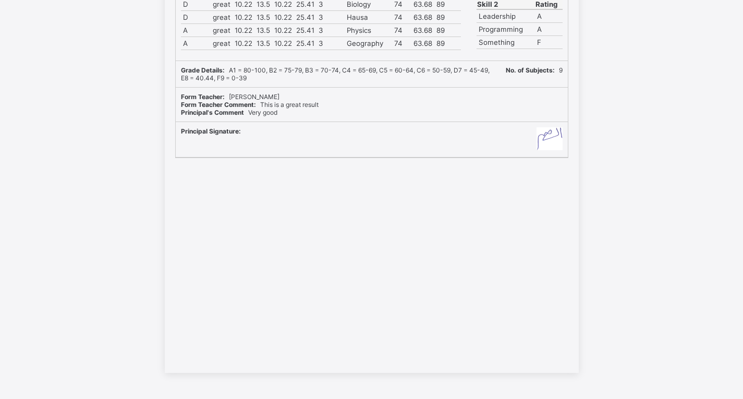
click at [305, 228] on div "Savannah College of Art and Design Motto: The university for Creative Careers C…" at bounding box center [372, 83] width 414 height 579
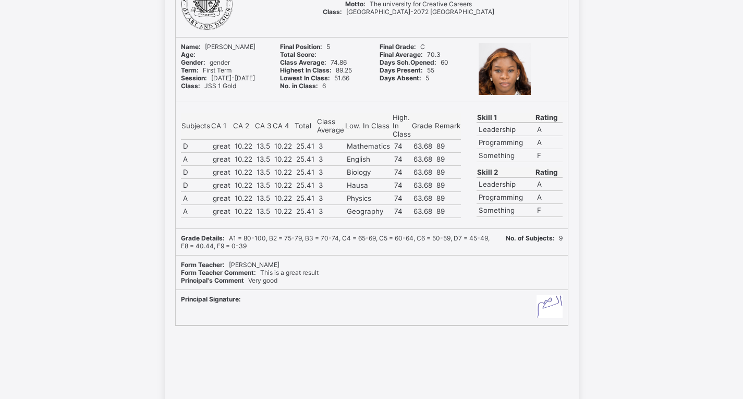
scroll to position [0, 0]
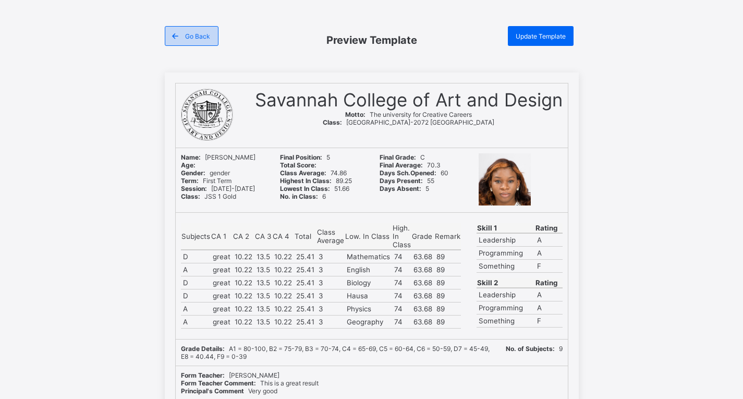
click at [197, 35] on span "Go Back" at bounding box center [197, 36] width 25 height 8
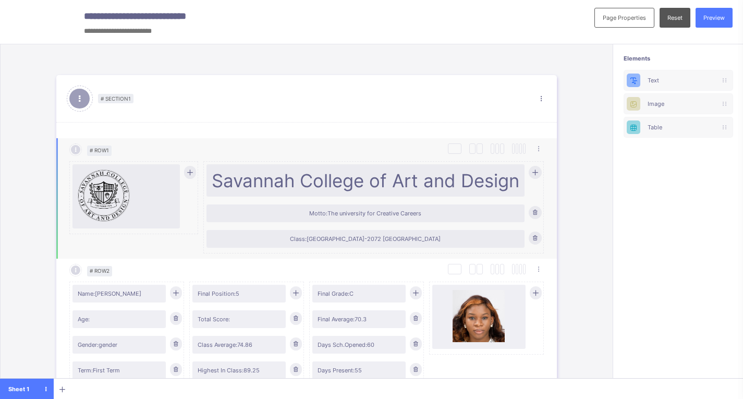
scroll to position [11, 0]
click at [536, 176] on div at bounding box center [535, 171] width 13 height 13
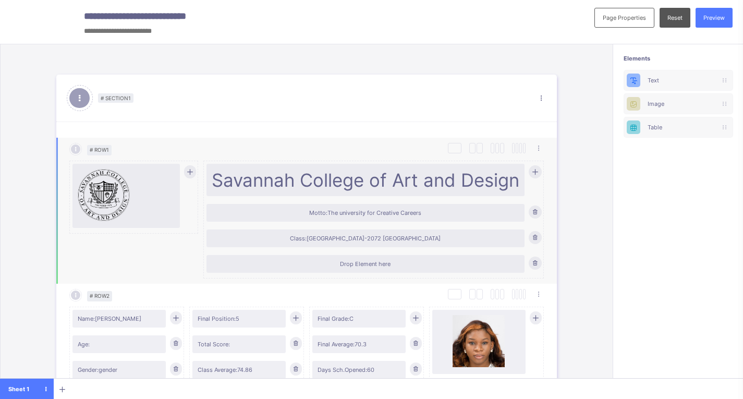
click at [536, 176] on div at bounding box center [535, 171] width 13 height 13
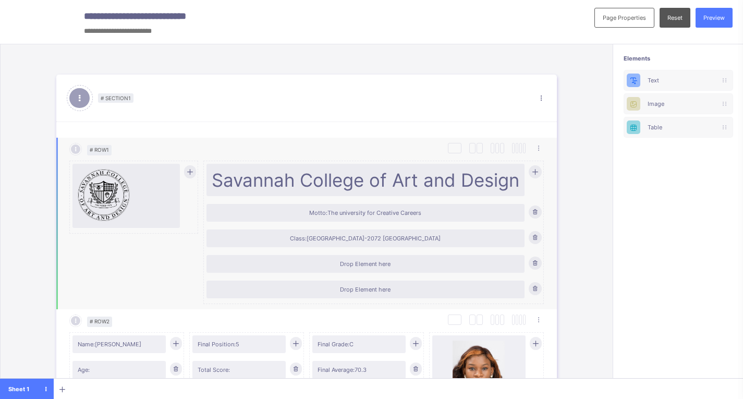
click at [532, 263] on icon at bounding box center [535, 262] width 8 height 7
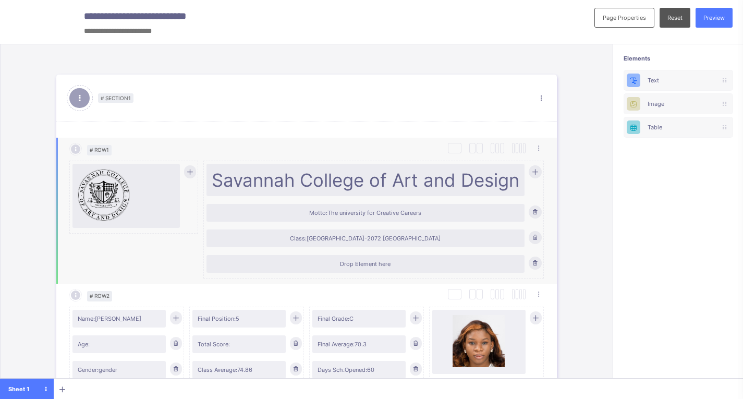
click at [532, 263] on icon at bounding box center [535, 262] width 8 height 7
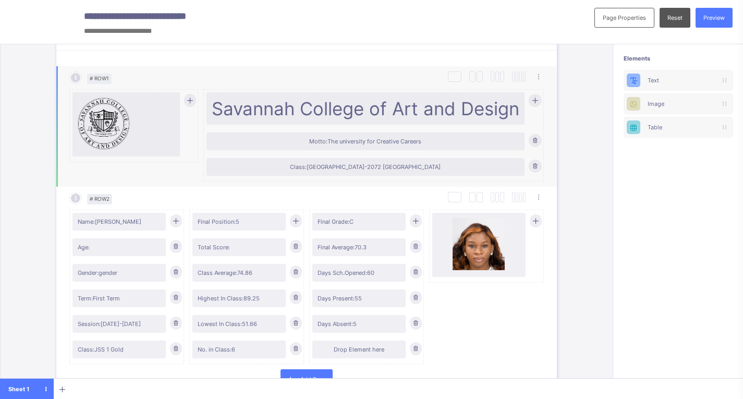
scroll to position [83, 0]
click at [149, 139] on div at bounding box center [126, 124] width 97 height 54
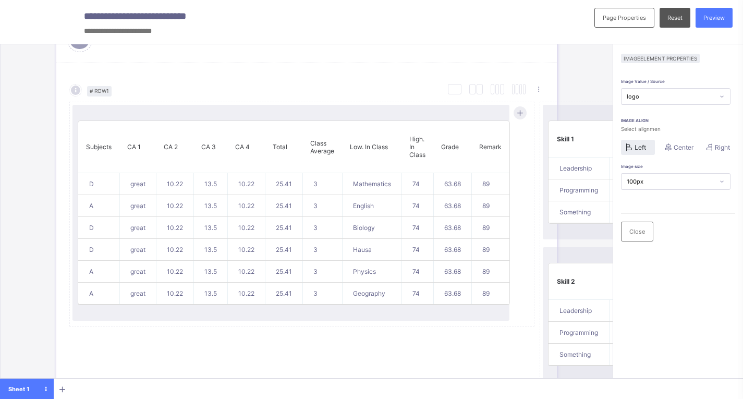
scroll to position [408, 0]
